Goal: Contribute content

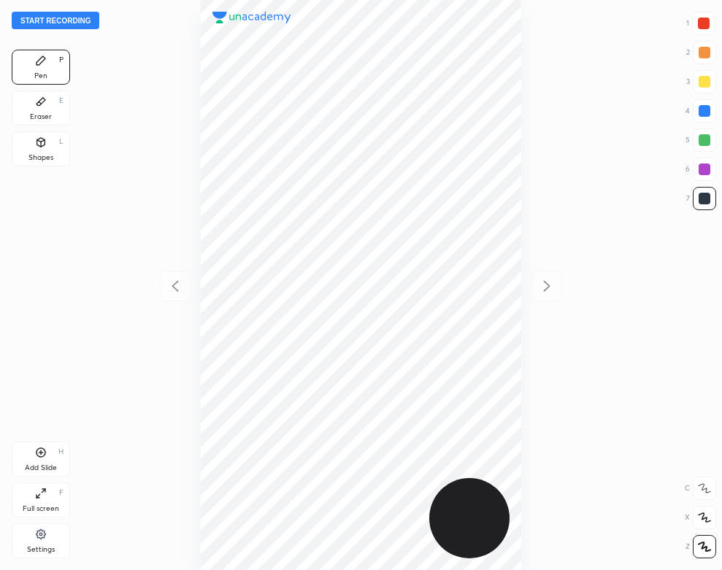
scroll to position [570, 488]
click at [79, 20] on button "Start recording" at bounding box center [56, 21] width 88 height 18
click at [50, 109] on div "Eraser E" at bounding box center [41, 107] width 58 height 35
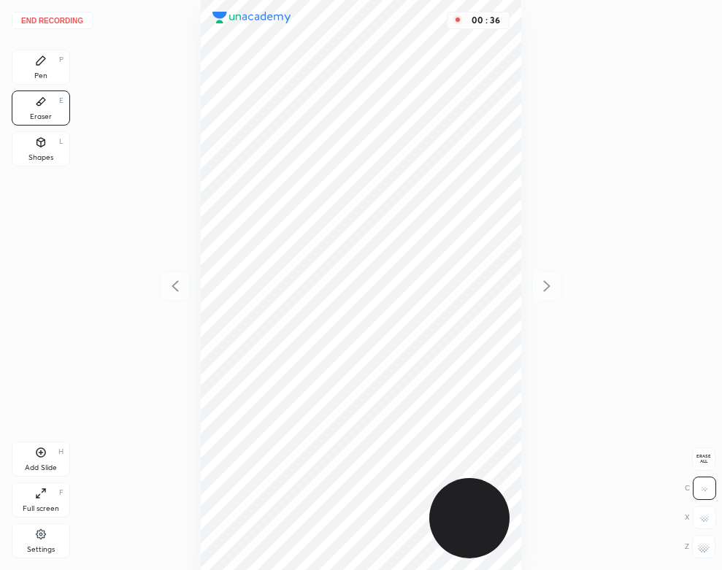
click at [36, 69] on div "Pen P" at bounding box center [41, 67] width 58 height 35
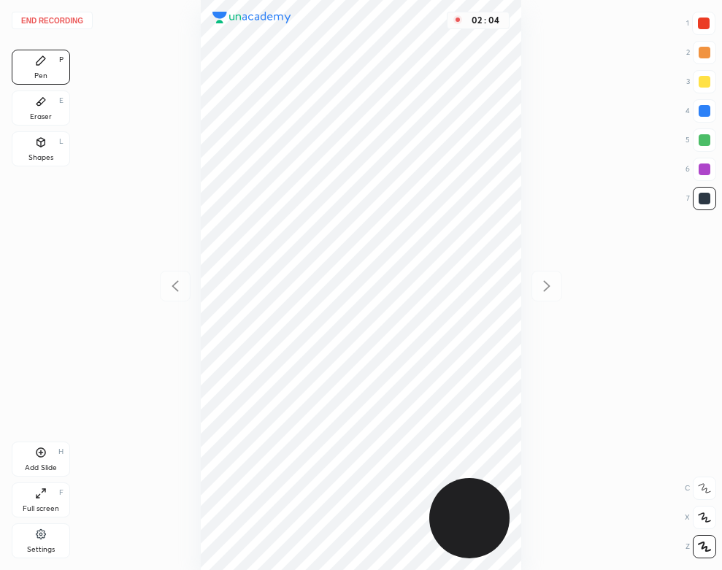
click at [704, 23] on div at bounding box center [704, 24] width 12 height 12
click at [54, 460] on div "Add Slide H" at bounding box center [41, 459] width 58 height 35
click at [70, 17] on button "End recording" at bounding box center [52, 21] width 81 height 18
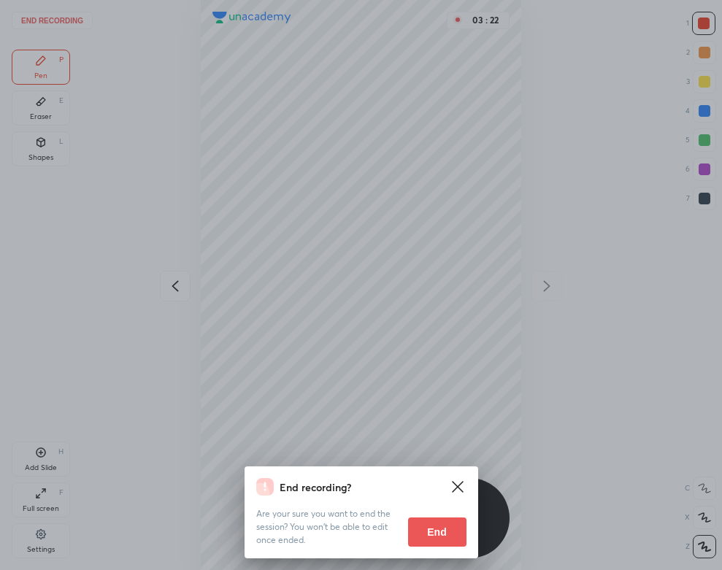
click at [431, 542] on button "End" at bounding box center [437, 531] width 58 height 29
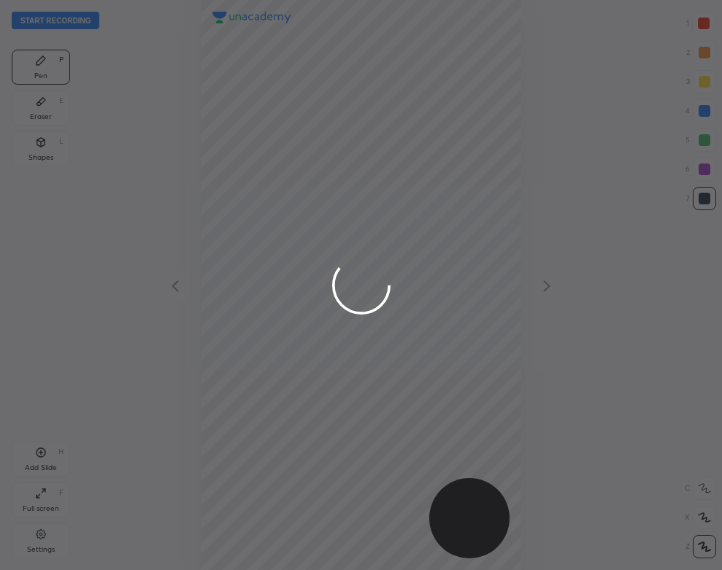
scroll to position [570, 488]
